Goal: Information Seeking & Learning: Check status

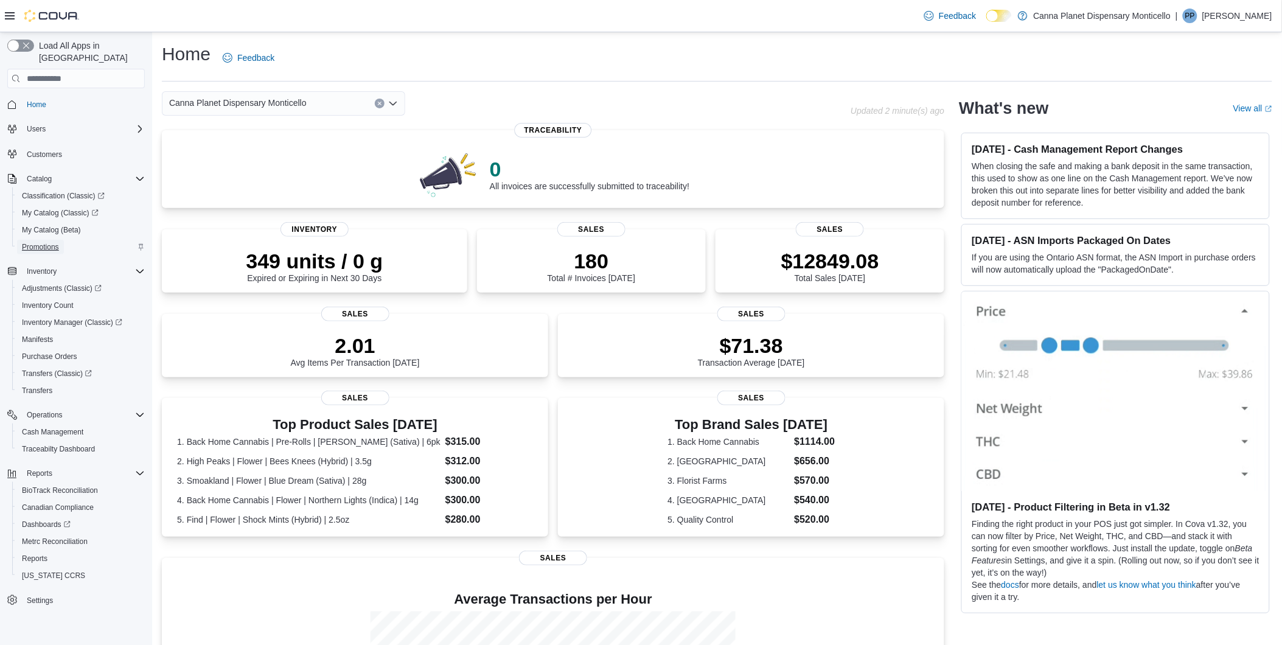
click at [50, 240] on span "Promotions" at bounding box center [40, 247] width 37 height 15
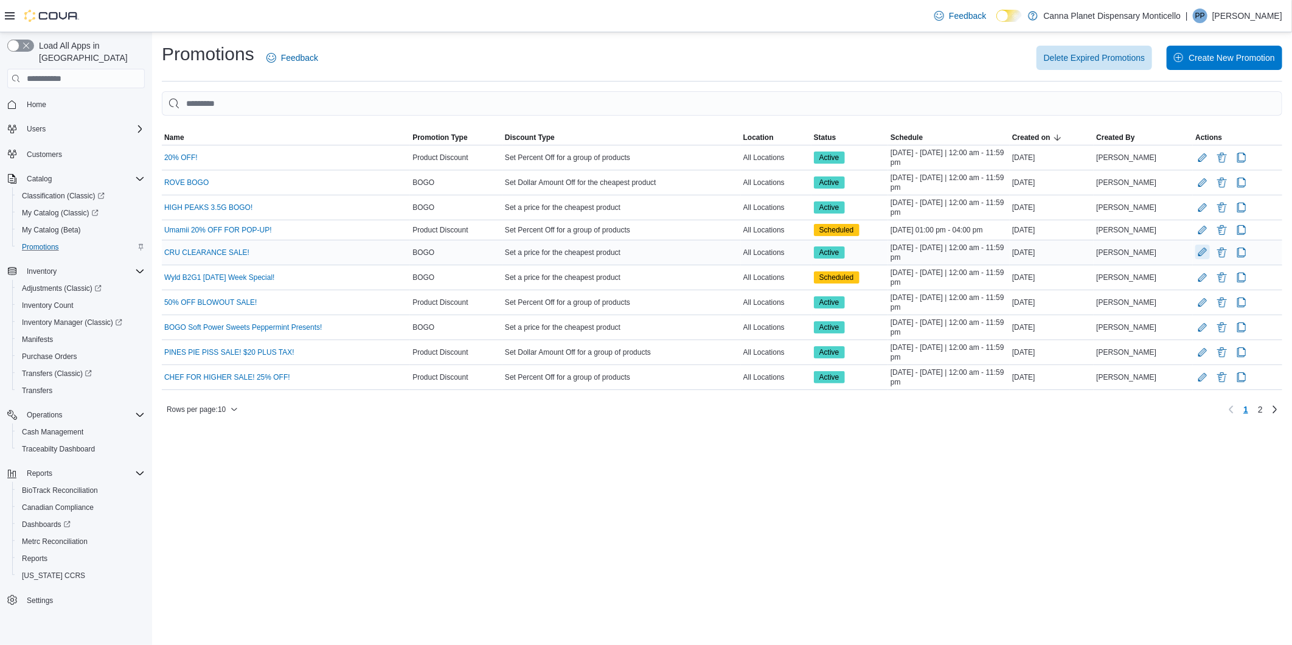
click at [1202, 251] on button "Edit Promotion" at bounding box center [1202, 252] width 15 height 15
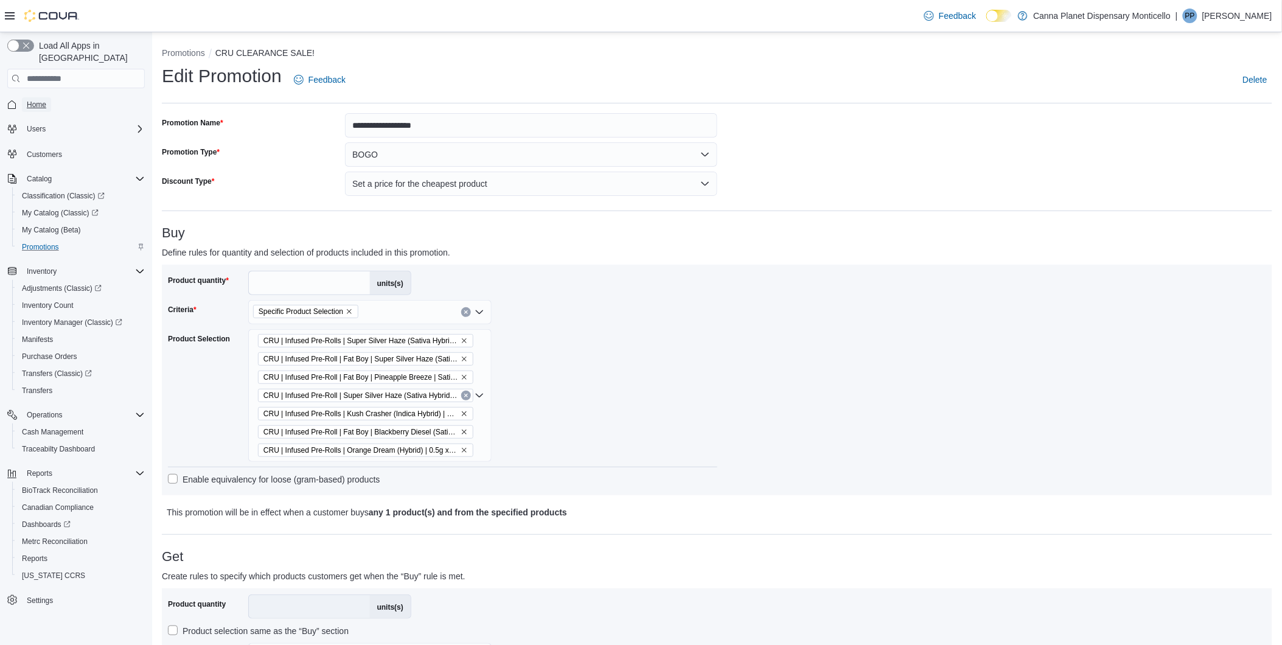
click at [31, 100] on span "Home" at bounding box center [36, 105] width 19 height 10
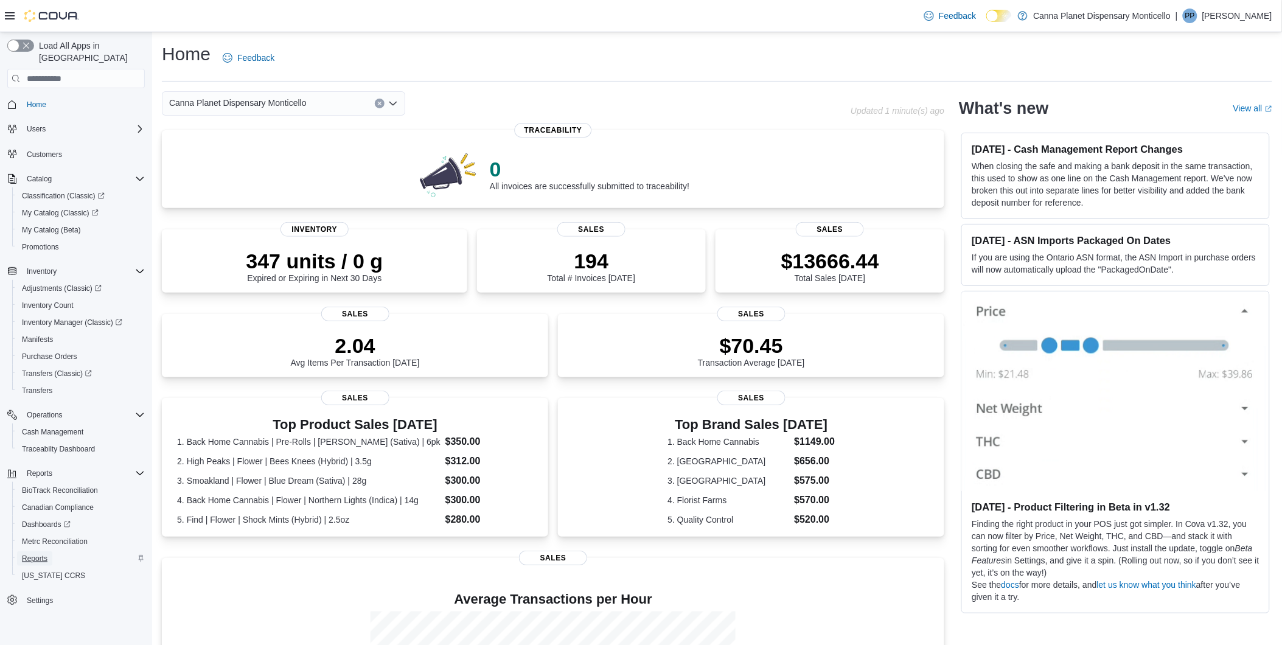
click at [33, 554] on span "Reports" at bounding box center [35, 559] width 26 height 10
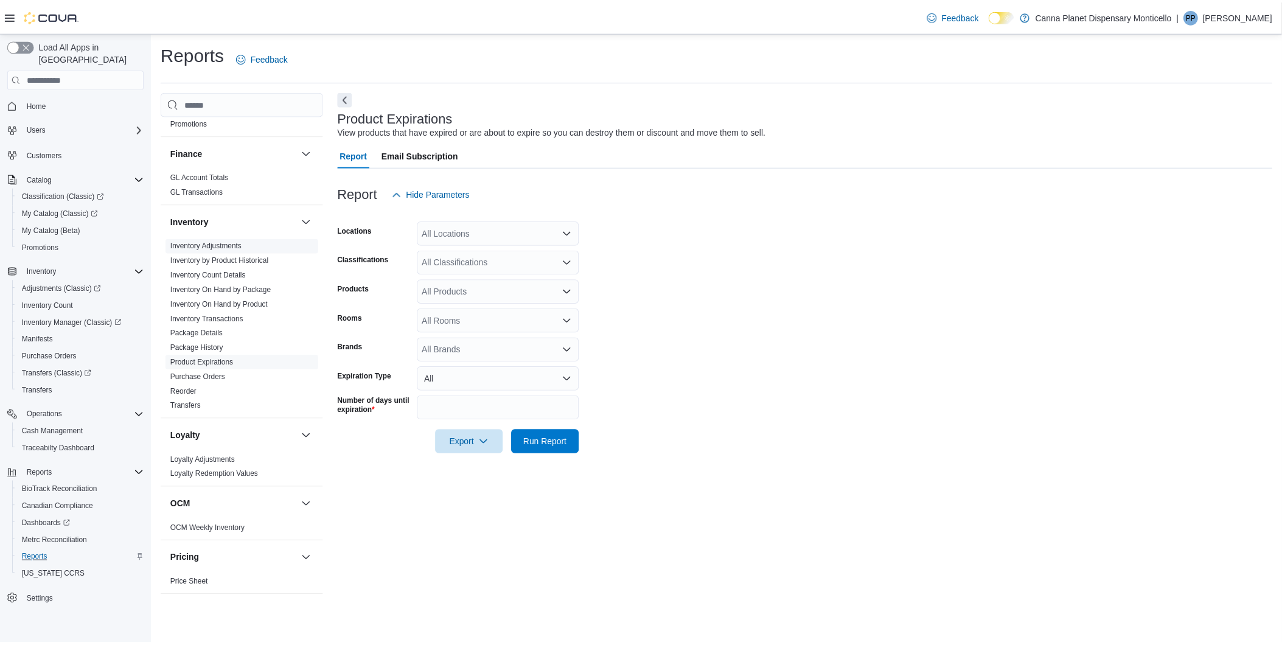
scroll to position [270, 0]
click at [247, 307] on link "Inventory On Hand by Product" at bounding box center [221, 309] width 98 height 9
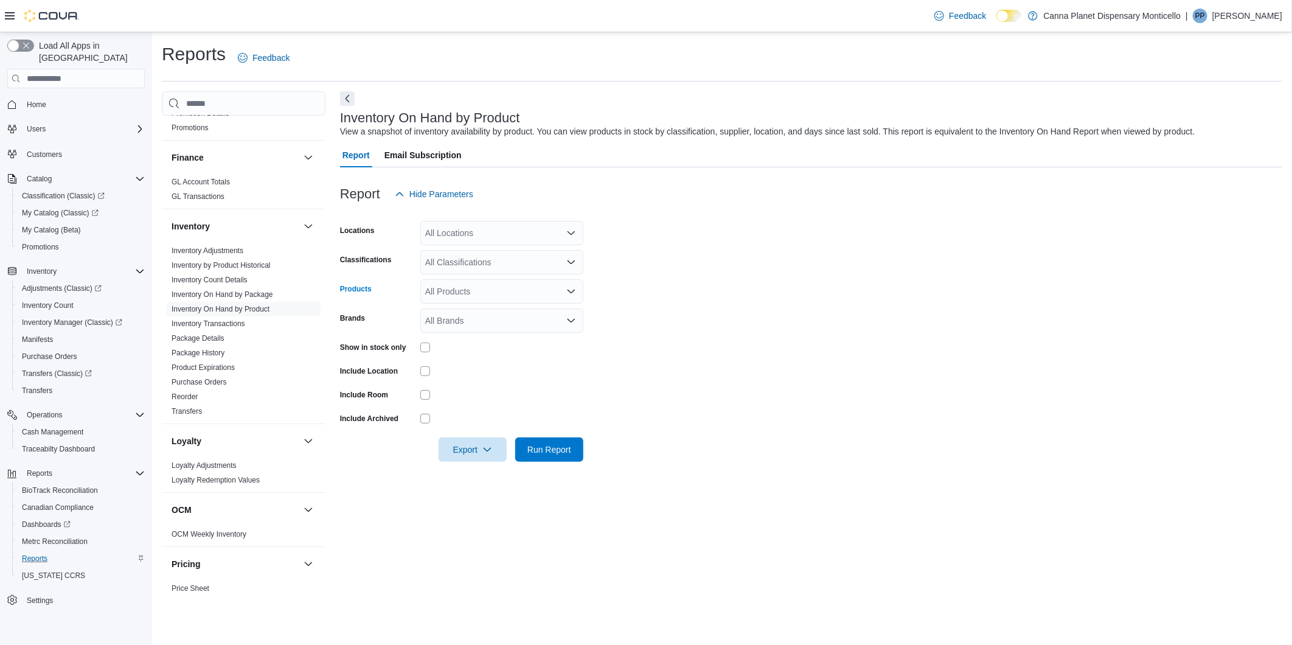
click at [455, 293] on div "All Products" at bounding box center [501, 291] width 163 height 24
click at [468, 260] on div "All Classifications" at bounding box center [501, 262] width 163 height 24
click at [457, 300] on span "Flower" at bounding box center [460, 300] width 26 height 12
click at [457, 300] on span "Concentrates" at bounding box center [472, 300] width 50 height 12
click at [457, 300] on span "Hash" at bounding box center [457, 300] width 20 height 12
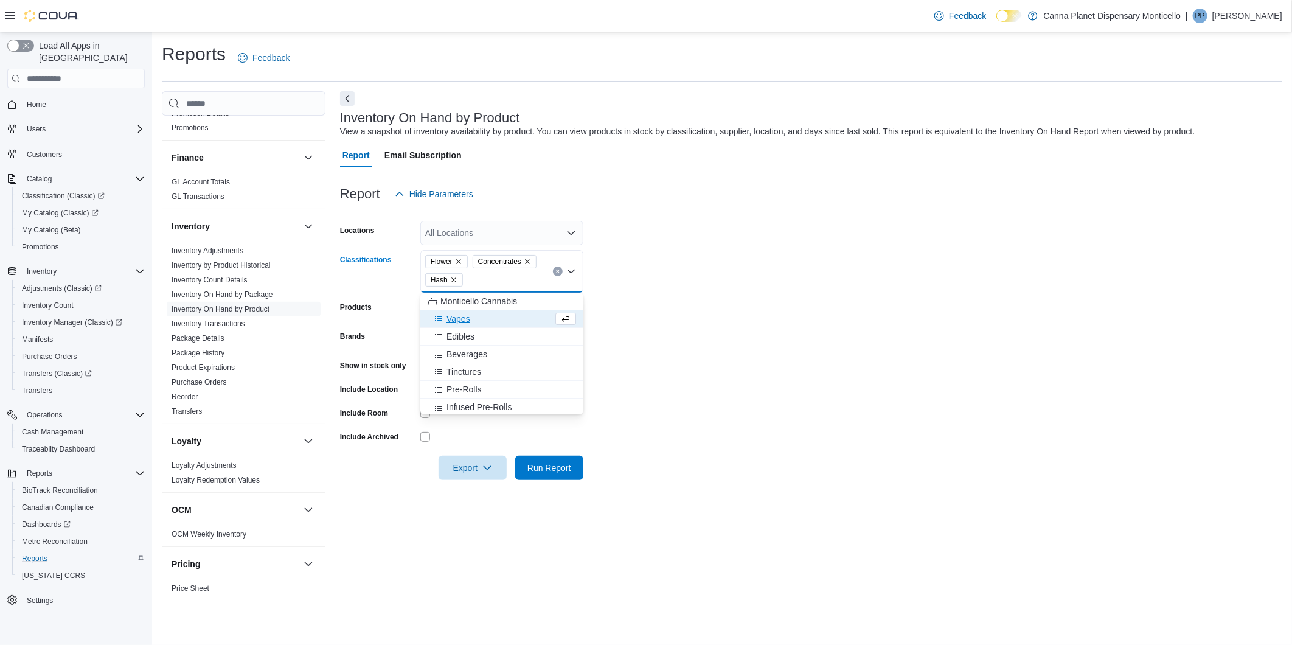
click at [457, 313] on span "Vapes" at bounding box center [459, 319] width 24 height 12
click at [457, 315] on span "Edibles" at bounding box center [461, 319] width 28 height 12
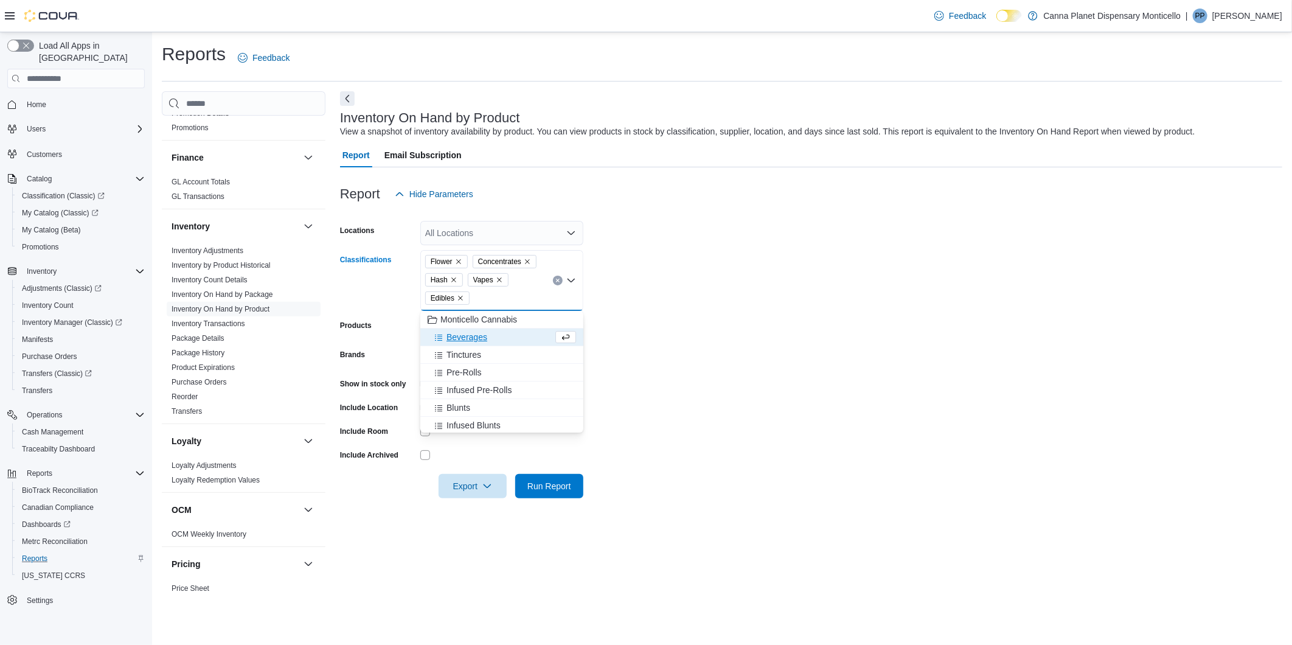
click at [460, 338] on span "Beverages" at bounding box center [467, 337] width 41 height 12
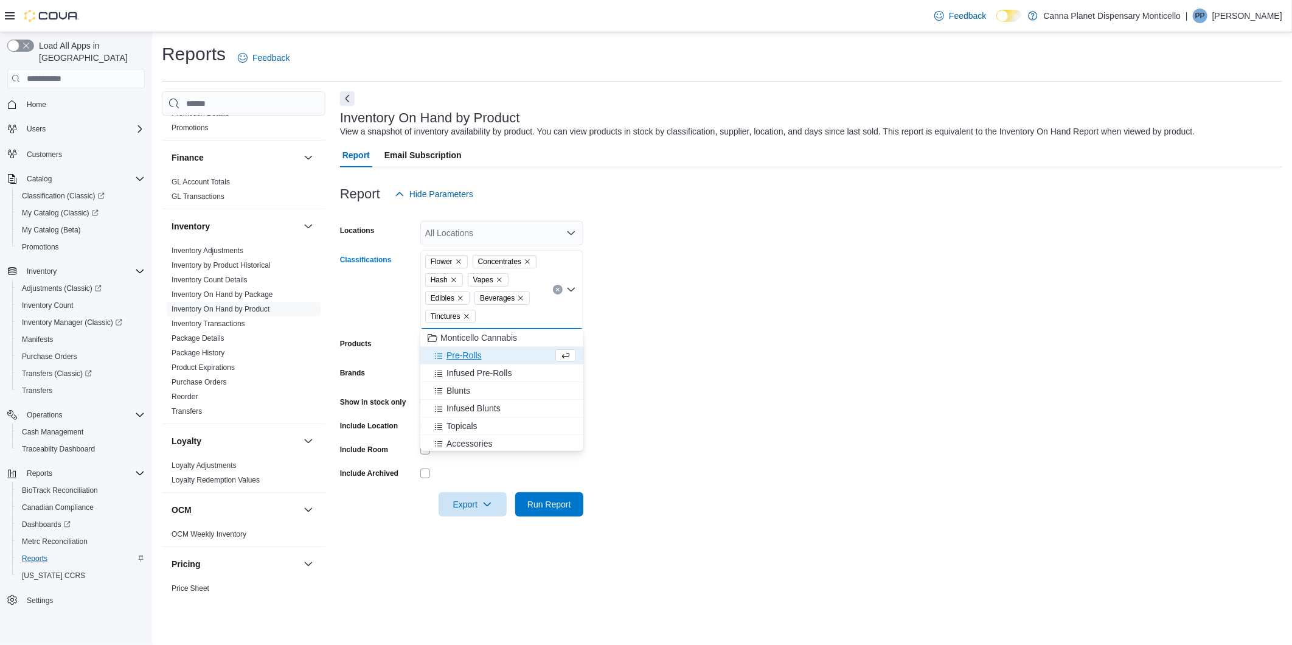
click at [464, 356] on span "Pre-Rolls" at bounding box center [464, 355] width 35 height 12
click at [464, 356] on span "Infused Pre-Rolls" at bounding box center [479, 355] width 65 height 12
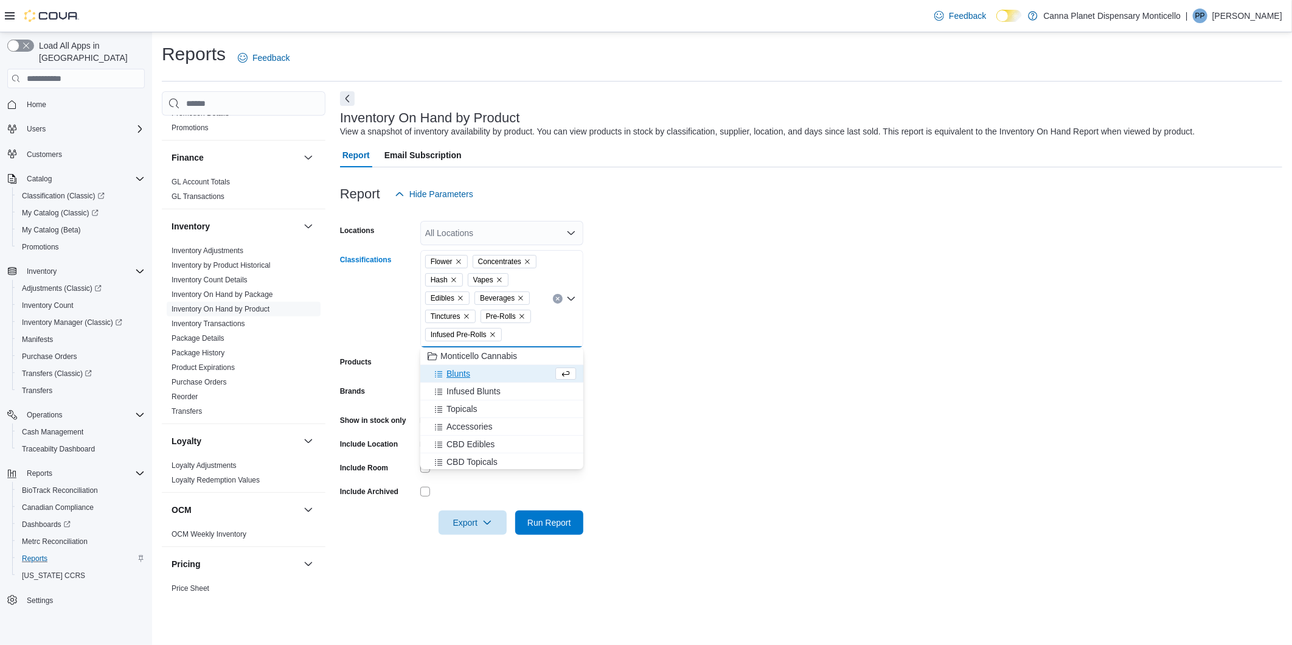
click at [461, 371] on span "Blunts" at bounding box center [459, 373] width 24 height 12
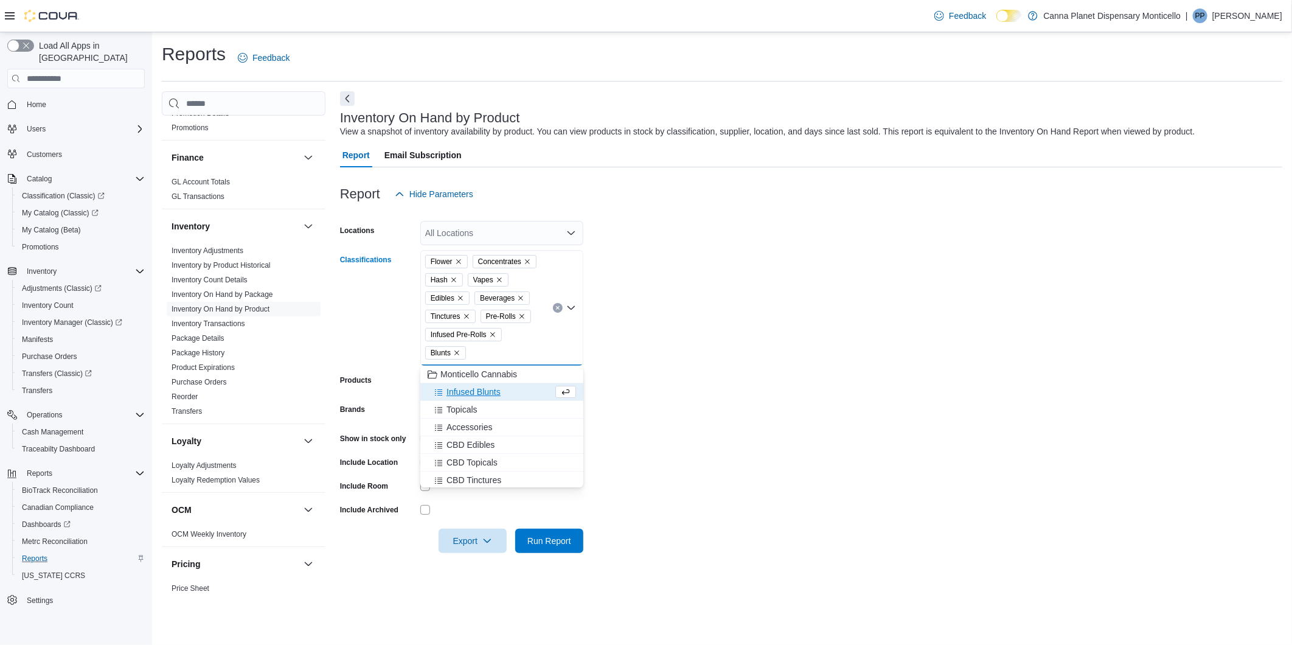
click at [471, 390] on span "Infused Blunts" at bounding box center [474, 392] width 54 height 12
click at [467, 392] on span "Topicals" at bounding box center [462, 392] width 31 height 12
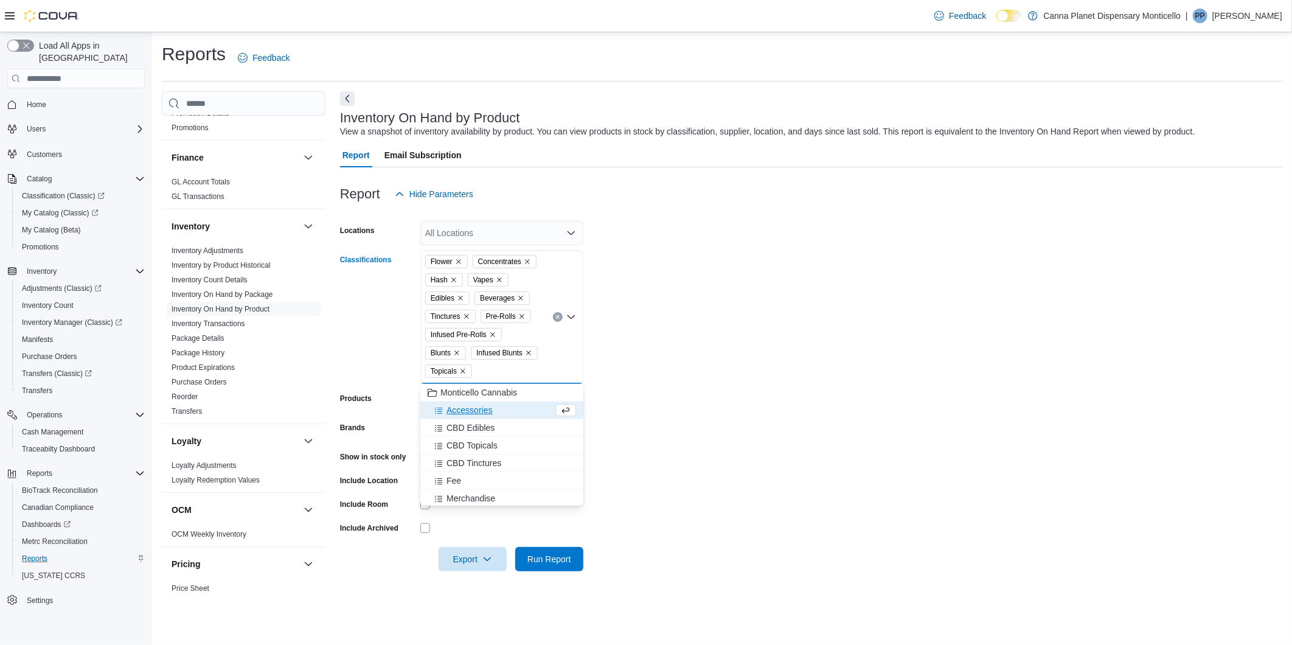
click at [695, 378] on form "Locations All Locations Classifications Flower Concentrates Hash Vapes Edibles …" at bounding box center [811, 388] width 942 height 365
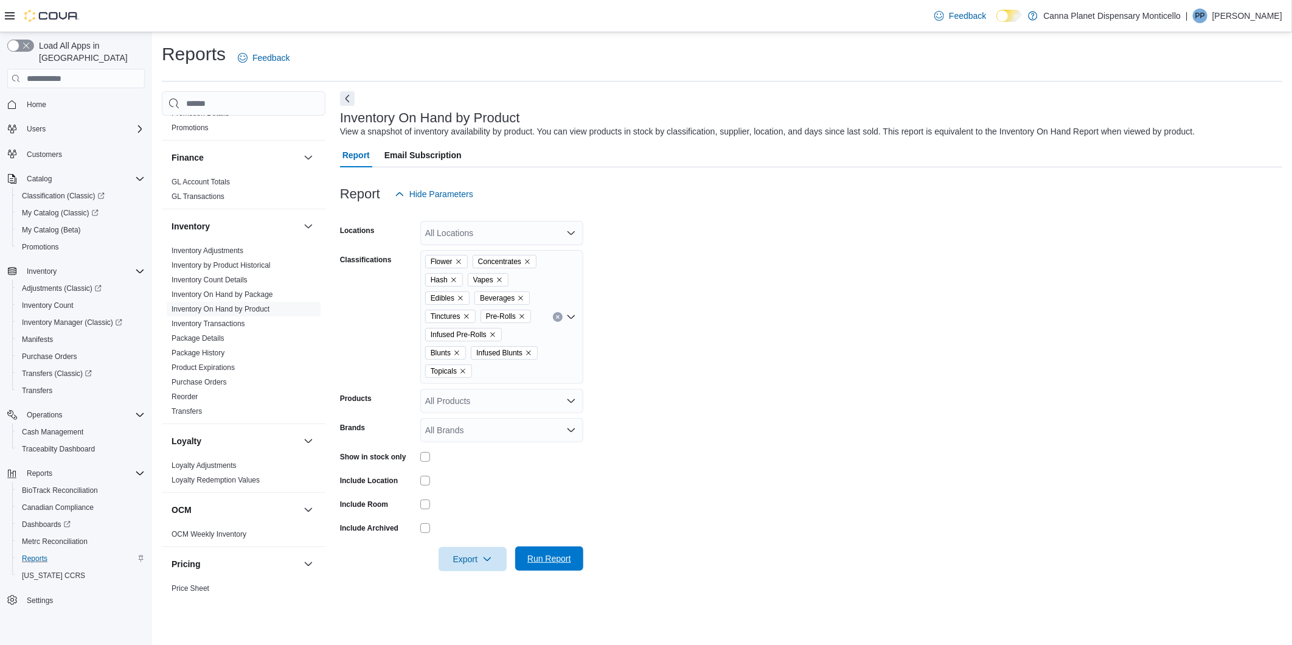
click at [563, 554] on span "Run Report" at bounding box center [549, 558] width 44 height 12
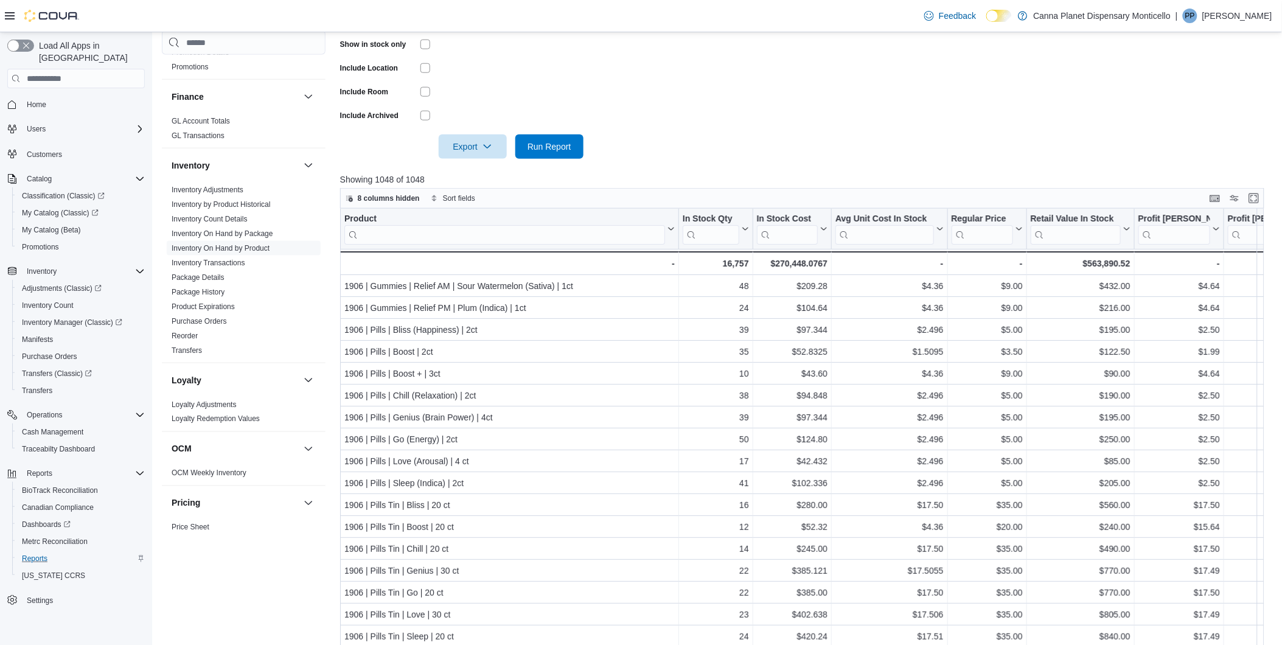
scroll to position [481, 0]
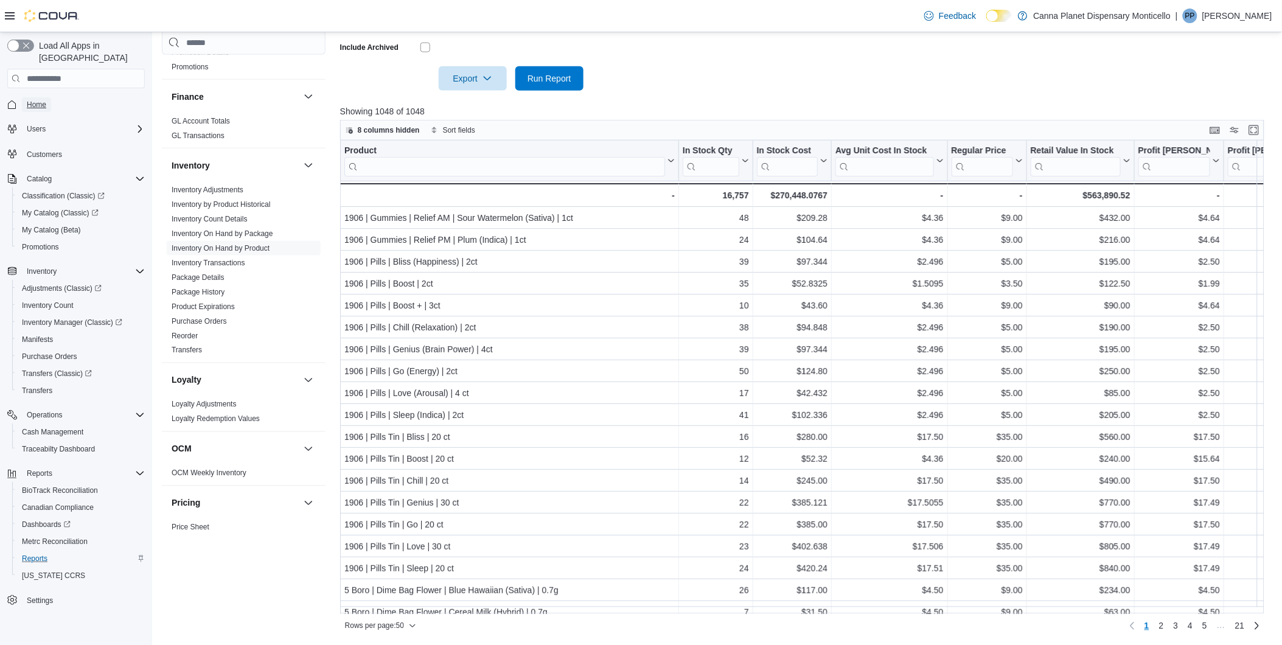
click at [39, 100] on span "Home" at bounding box center [36, 105] width 19 height 10
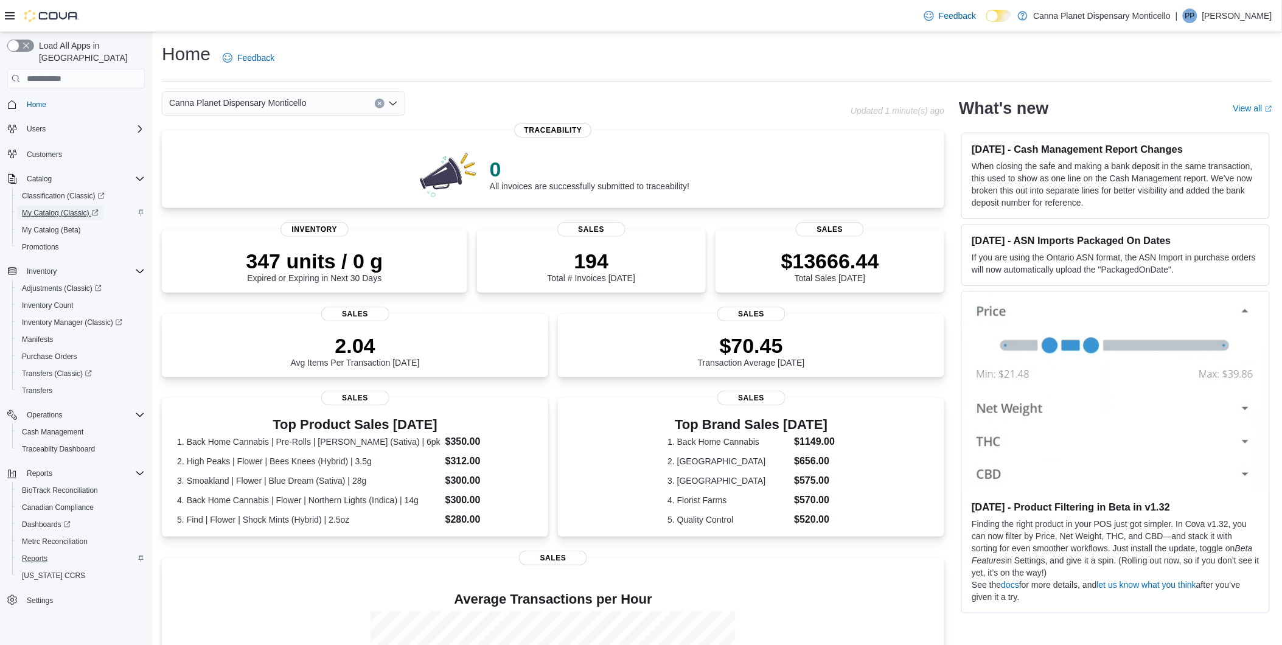
click at [56, 208] on span "My Catalog (Classic)" at bounding box center [60, 213] width 77 height 10
click at [378, 262] on p "347 units / 0 g" at bounding box center [314, 260] width 137 height 24
